Goal: Information Seeking & Learning: Learn about a topic

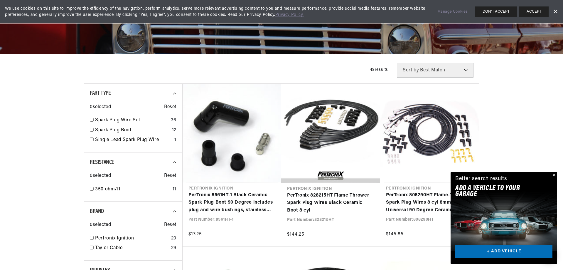
scroll to position [117, 0]
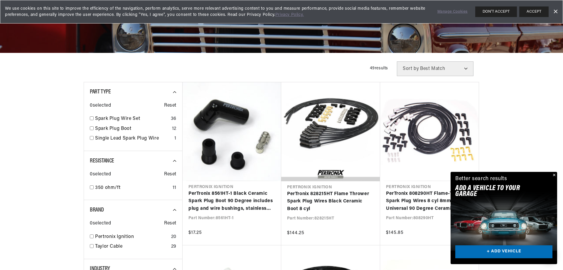
click at [555, 175] on button "Close" at bounding box center [553, 175] width 7 height 7
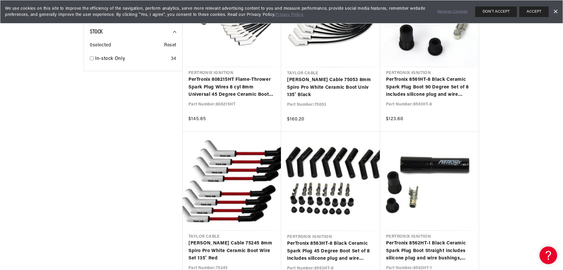
scroll to position [0, 0]
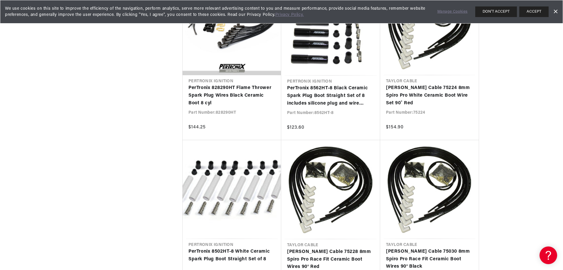
scroll to position [1204, 0]
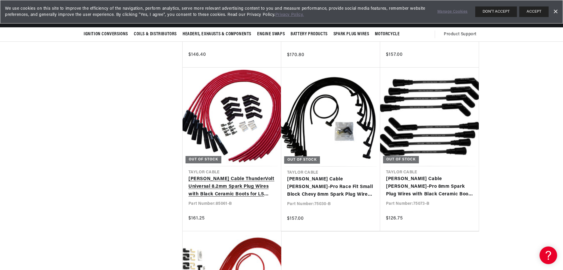
click at [233, 184] on link "[PERSON_NAME] Cable ThunderVolt Universal 8.2mm Spark Plug Wires with Black Cer…" at bounding box center [232, 186] width 87 height 23
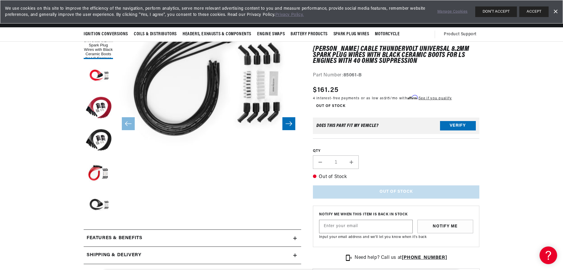
scroll to position [0, 178]
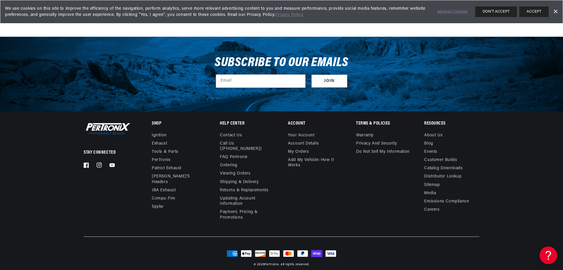
scroll to position [743, 0]
